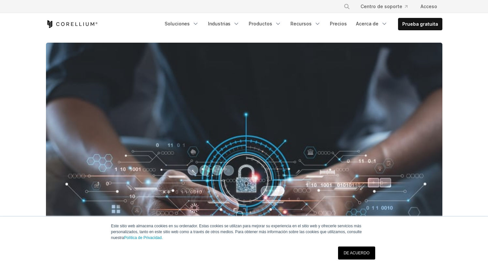
scroll to position [121, 0]
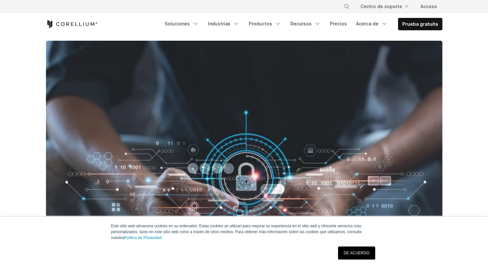
click at [363, 245] on div "DE ACUERDO" at bounding box center [356, 253] width 41 height 17
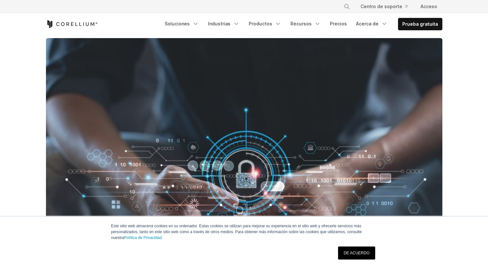
click at [370, 252] on link "DE ACUERDO" at bounding box center [356, 253] width 37 height 13
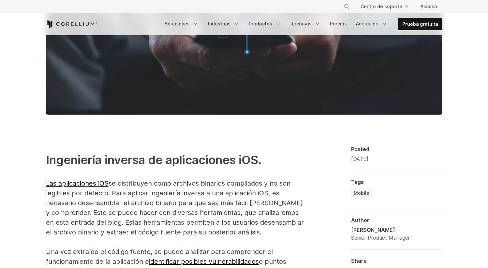
scroll to position [435, 0]
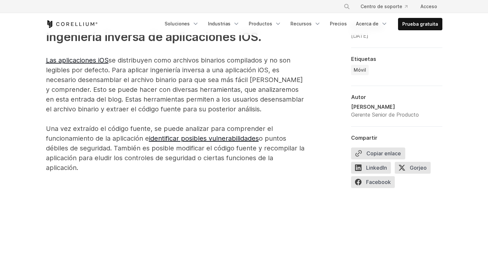
click at [273, 161] on font "o puntos débiles de seguridad. También es posible modificar el código fuente y …" at bounding box center [175, 153] width 259 height 37
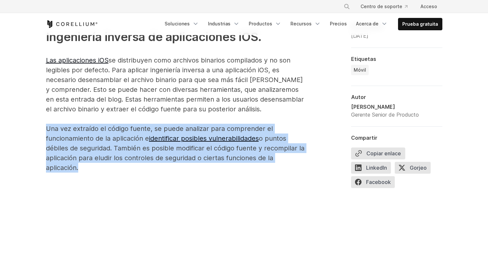
click at [273, 161] on font "o puntos débiles de seguridad. También es posible modificar el código fuente y …" at bounding box center [175, 153] width 259 height 37
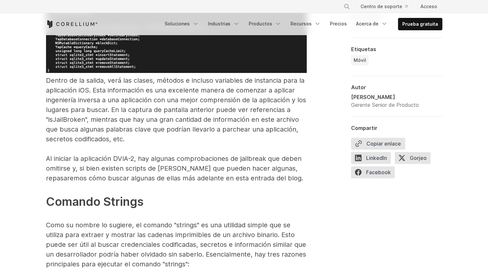
scroll to position [2821, 0]
